Goal: Task Accomplishment & Management: Use online tool/utility

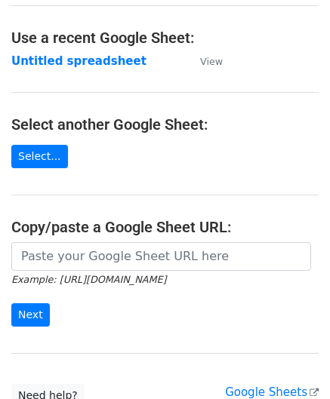
scroll to position [75, 0]
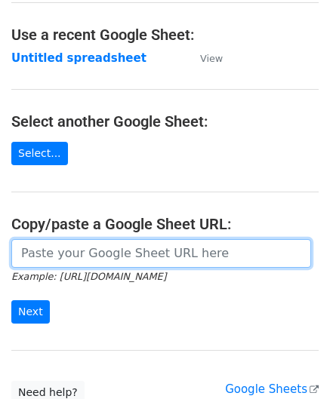
drag, startPoint x: 68, startPoint y: 246, endPoint x: 78, endPoint y: 241, distance: 11.5
click at [68, 246] on input "url" at bounding box center [160, 253] width 299 height 29
paste input "[URL][DOMAIN_NAME]"
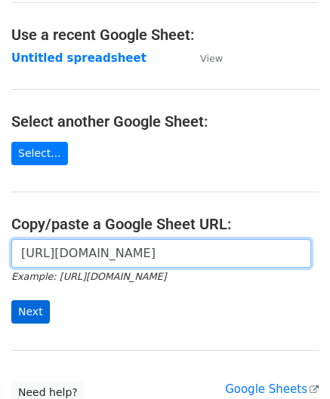
type input "[URL][DOMAIN_NAME]"
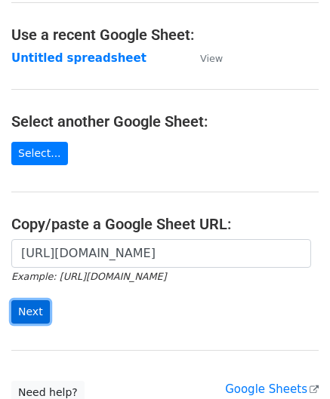
click at [35, 308] on input "Next" at bounding box center [30, 311] width 38 height 23
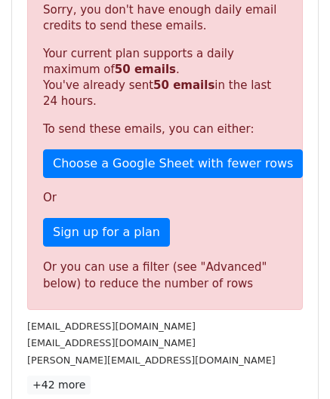
scroll to position [509, 0]
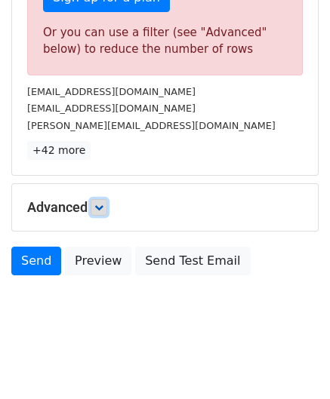
click at [97, 199] on link at bounding box center [99, 207] width 17 height 17
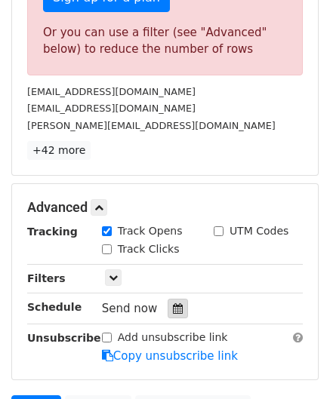
click at [175, 305] on div at bounding box center [177, 309] width 20 height 20
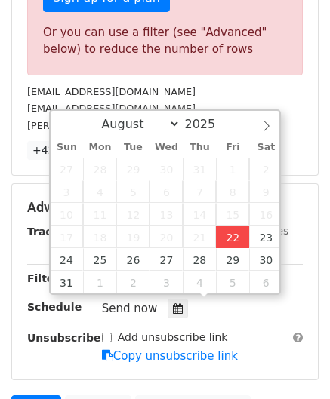
type input "2025-08-22 12:00"
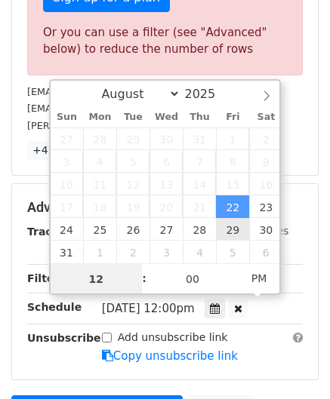
paste input "9"
type input "9"
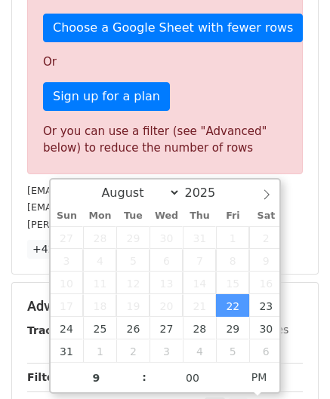
type input "2025-08-22 21:00"
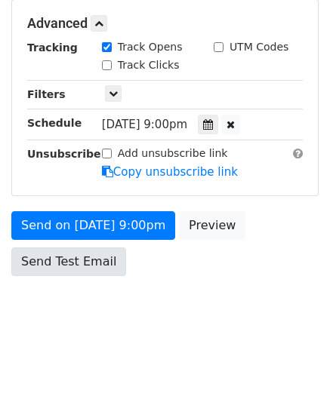
scroll to position [692, 0]
